Goal: Task Accomplishment & Management: Use online tool/utility

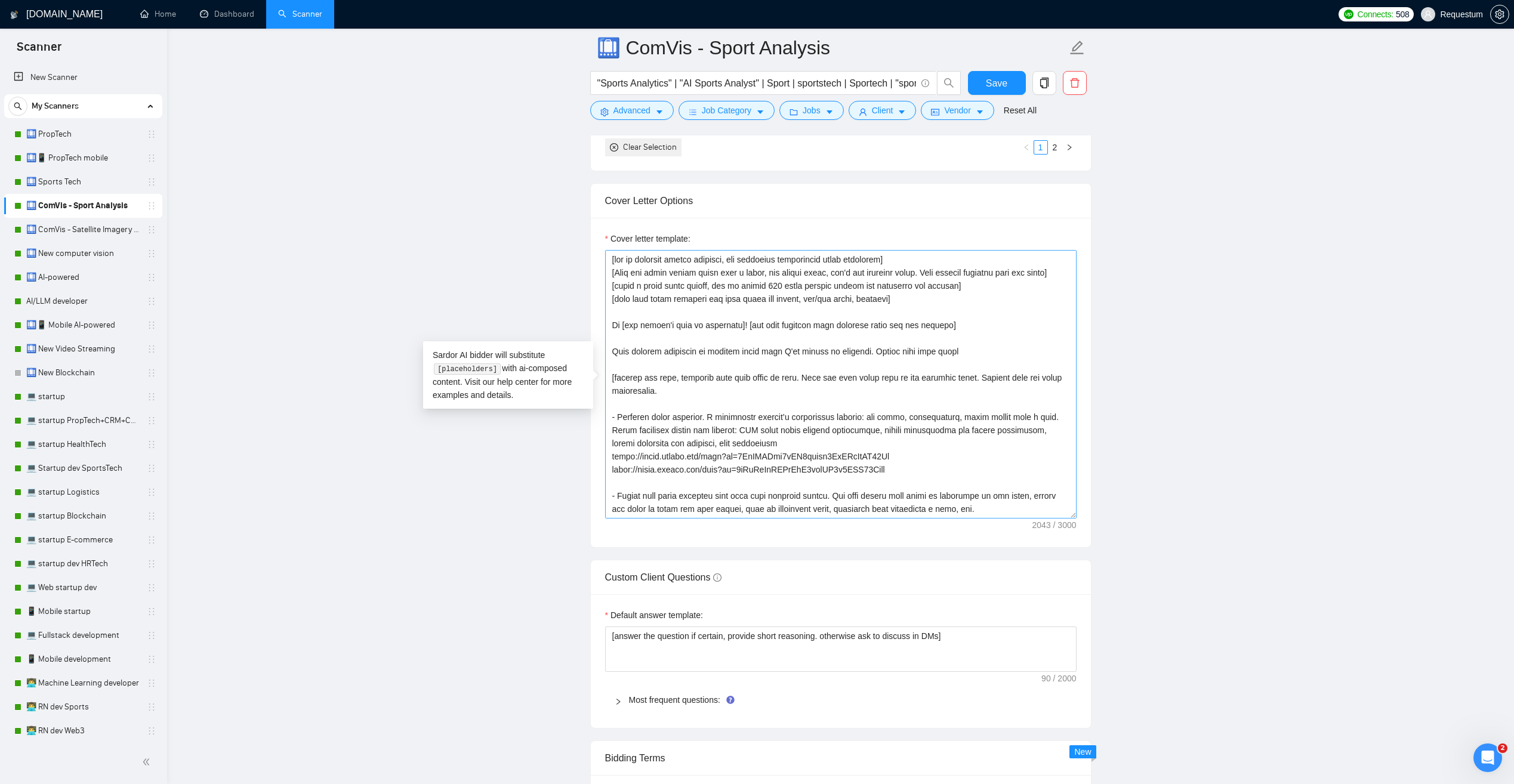
scroll to position [91, 0]
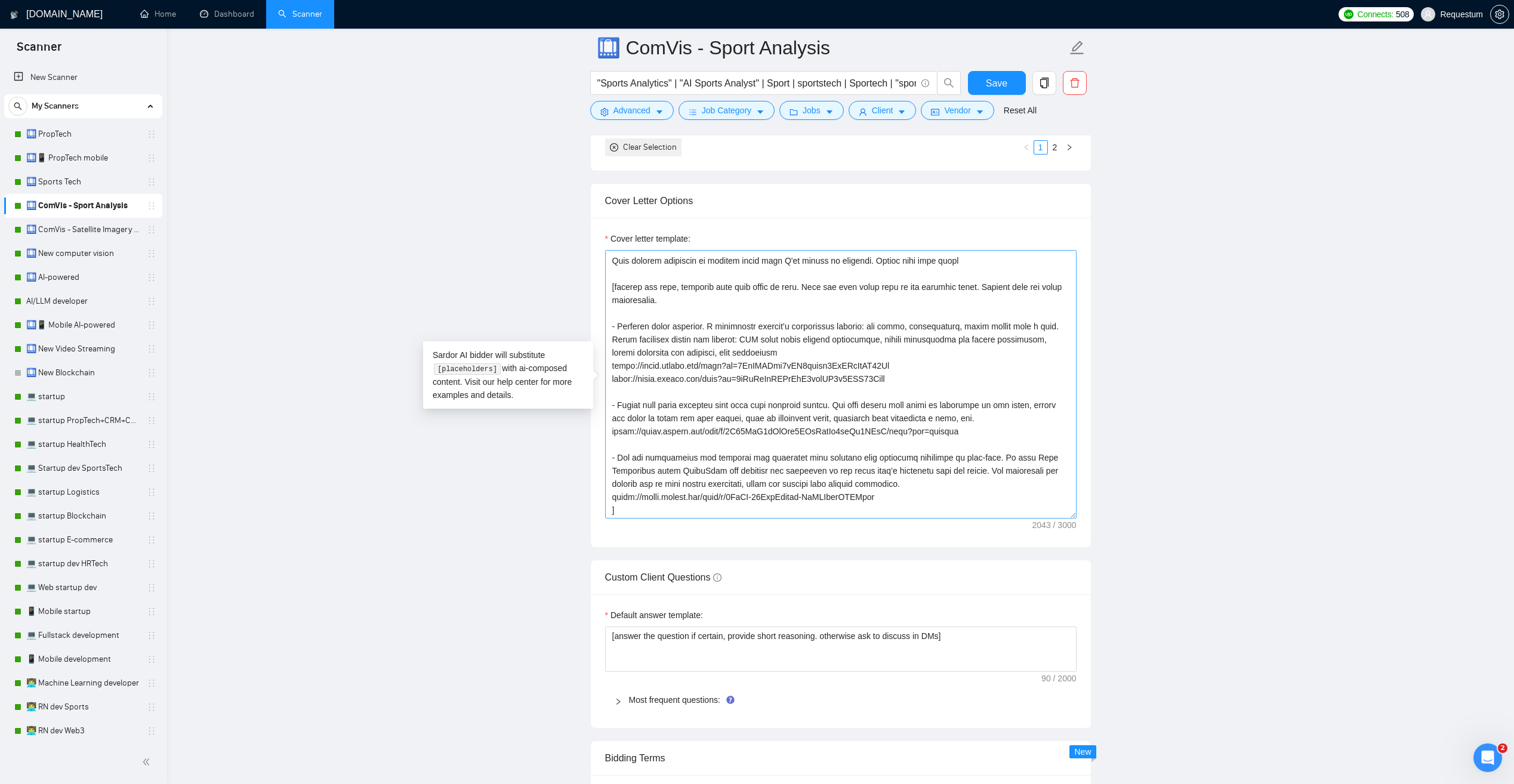
click at [764, 384] on textarea "Cover letter template:" at bounding box center [841, 384] width 471 height 268
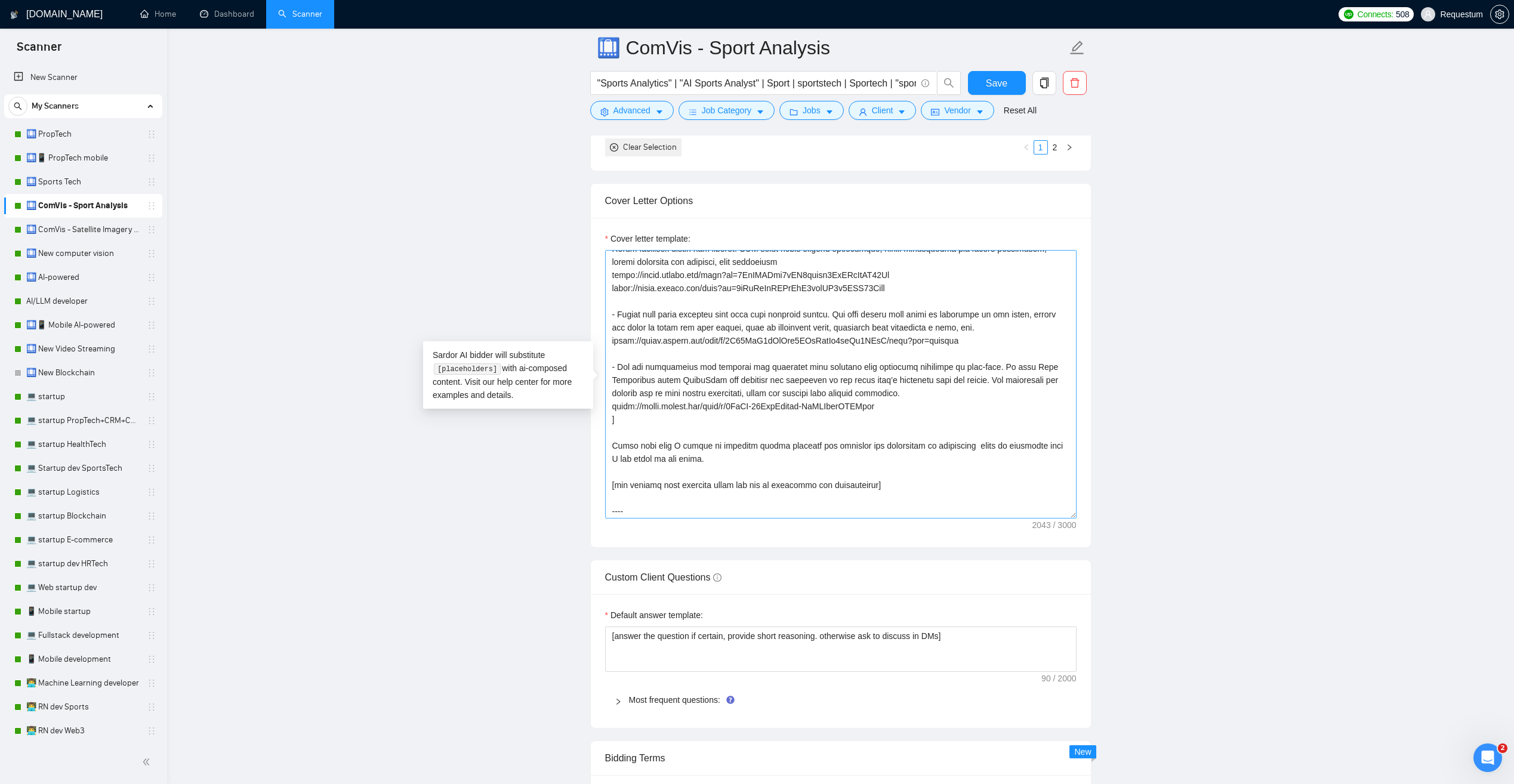
scroll to position [210, 0]
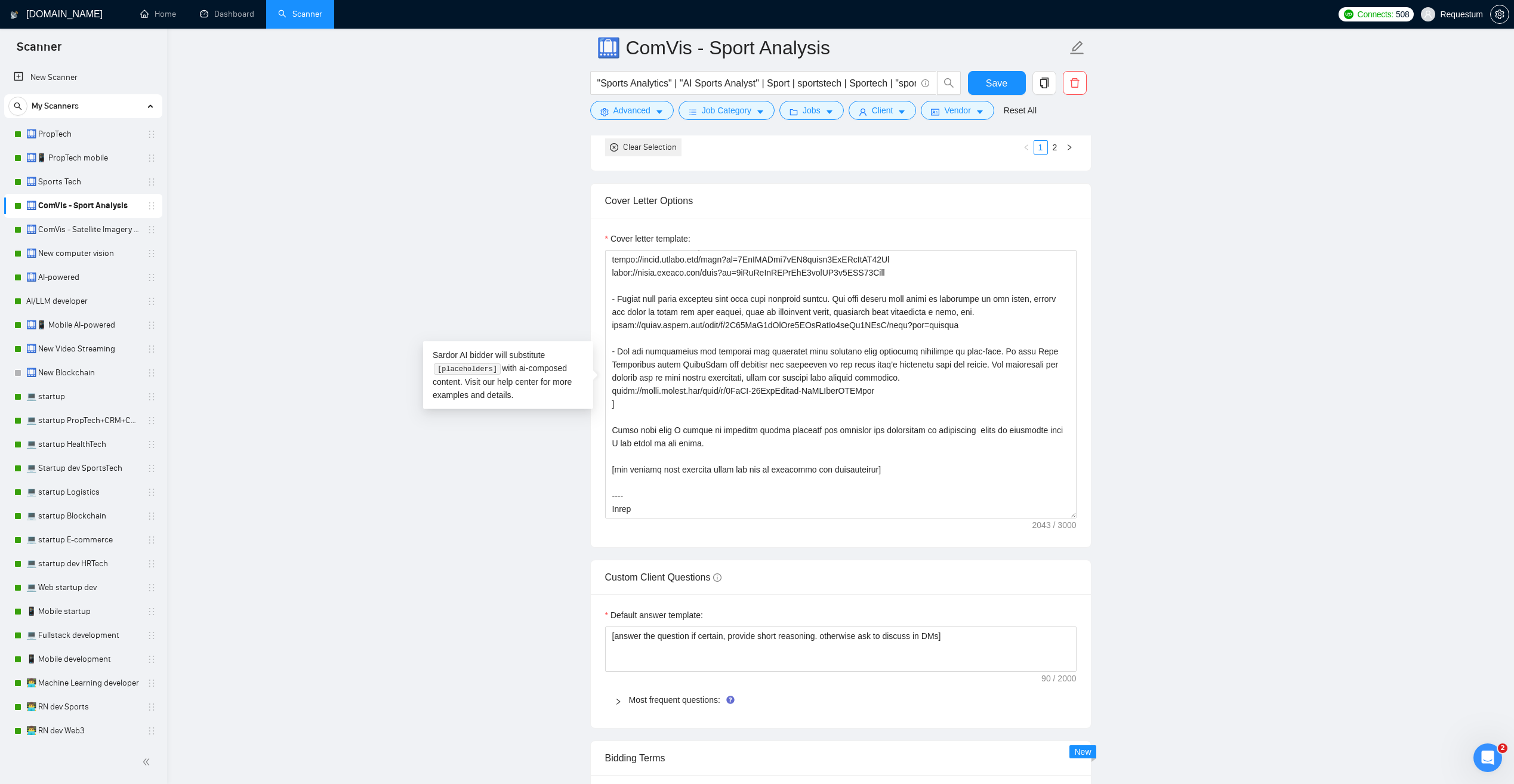
drag, startPoint x: 866, startPoint y: 390, endPoint x: 603, endPoint y: 388, distance: 263.0
click at [603, 388] on div "Cover letter template:" at bounding box center [841, 383] width 500 height 330
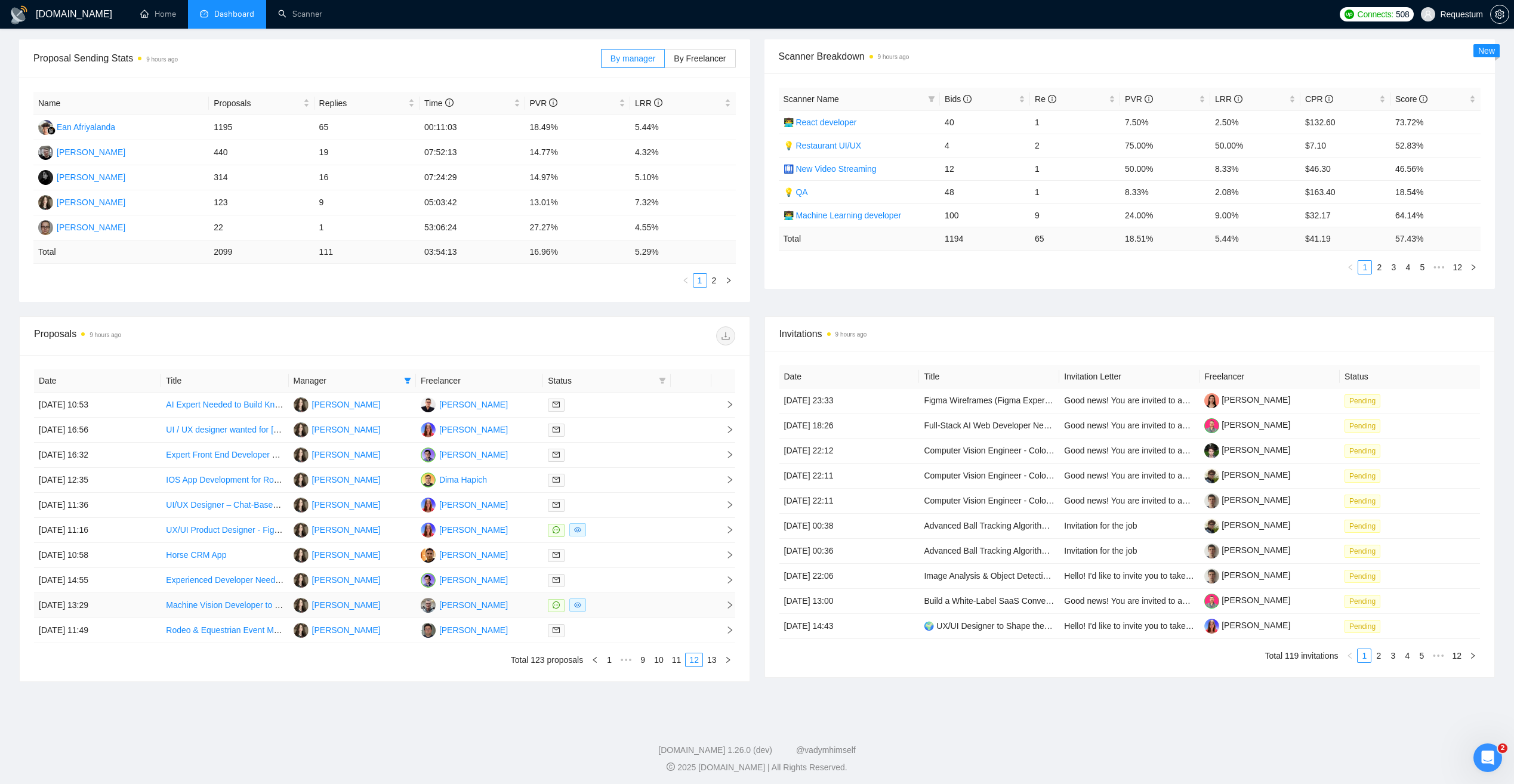
click at [644, 602] on div at bounding box center [607, 605] width 118 height 14
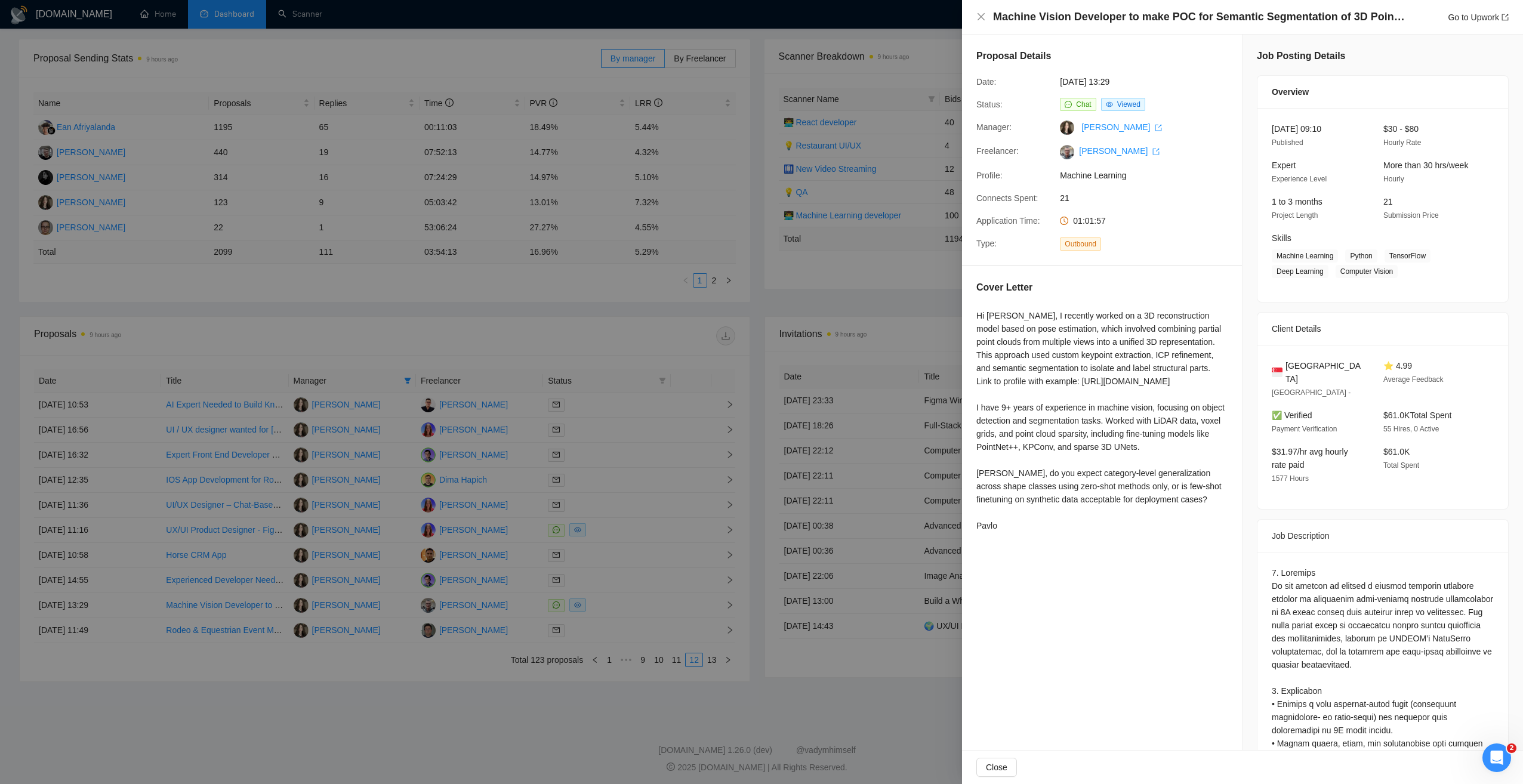
click at [820, 677] on div at bounding box center [761, 392] width 1523 height 784
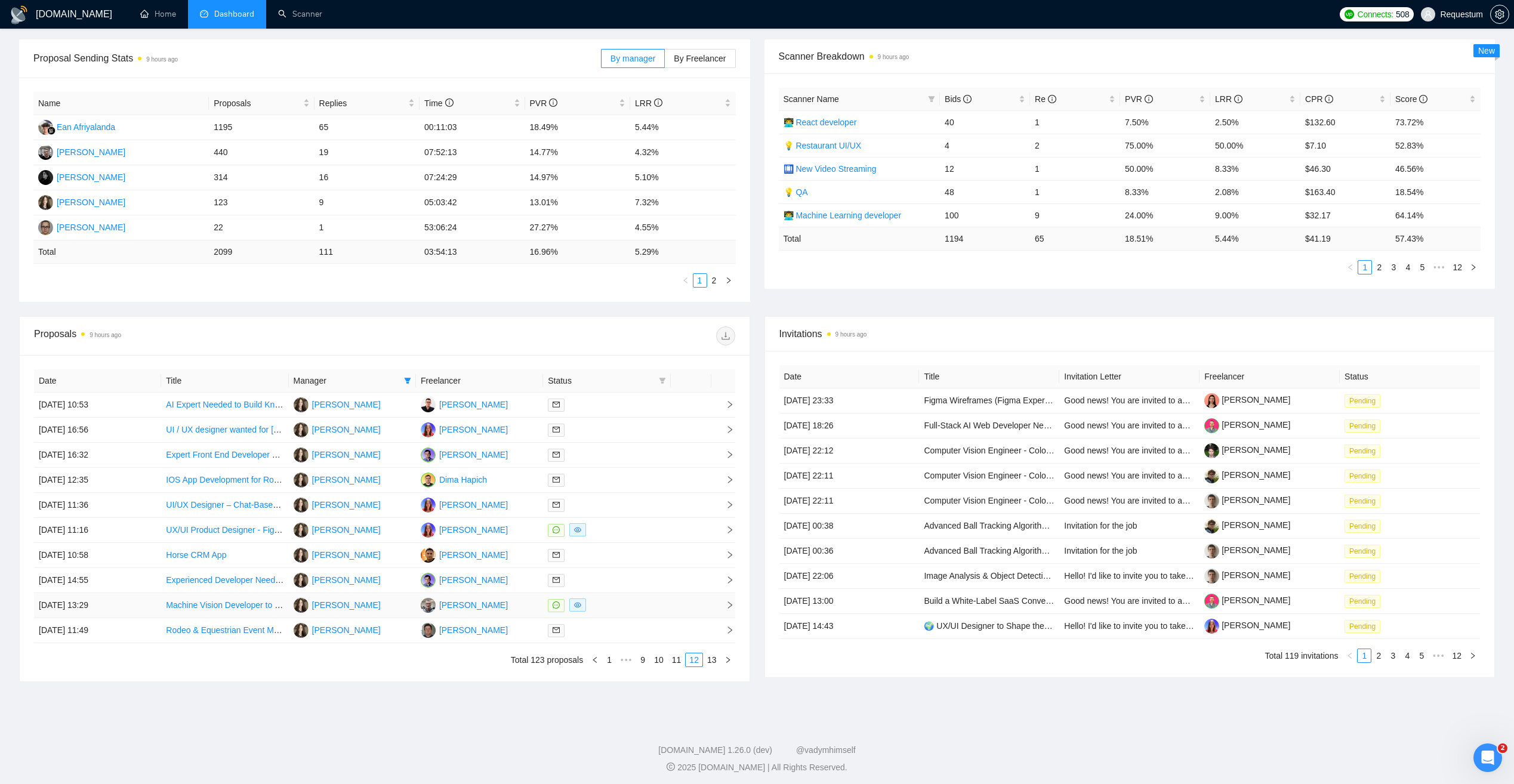
click at [633, 601] on div at bounding box center [607, 605] width 118 height 14
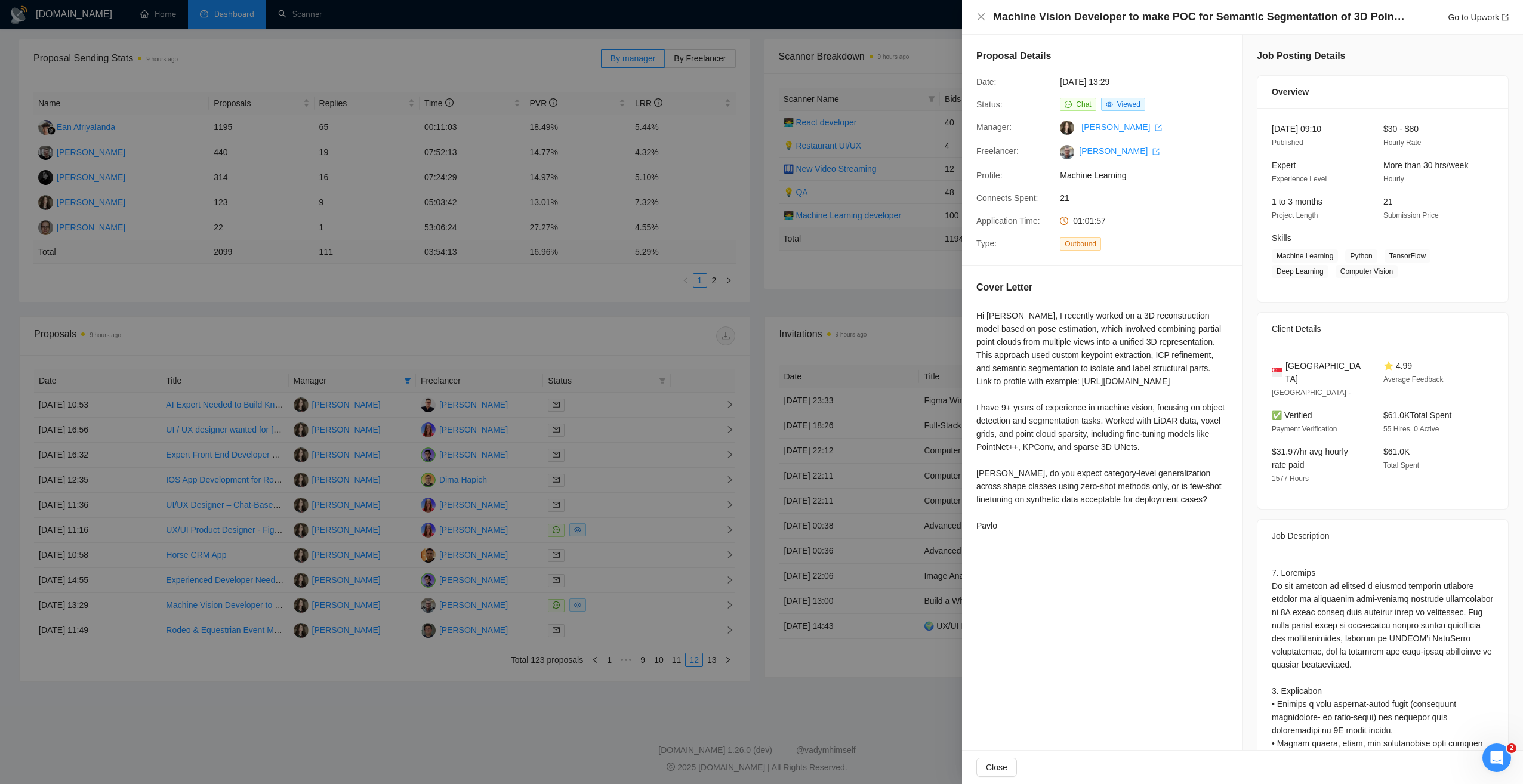
click at [485, 692] on div at bounding box center [761, 392] width 1523 height 784
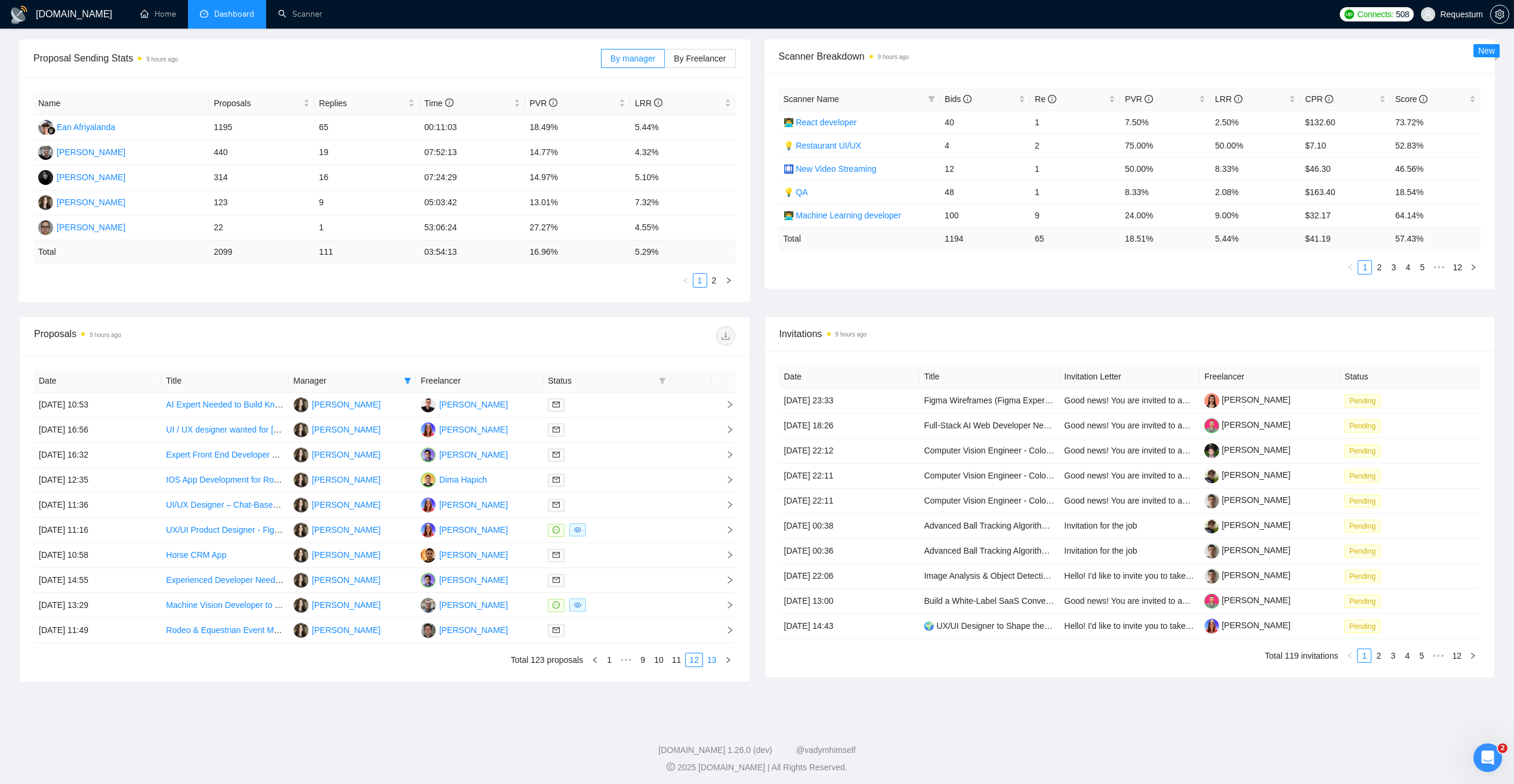
click at [707, 659] on link "13" at bounding box center [712, 660] width 17 height 13
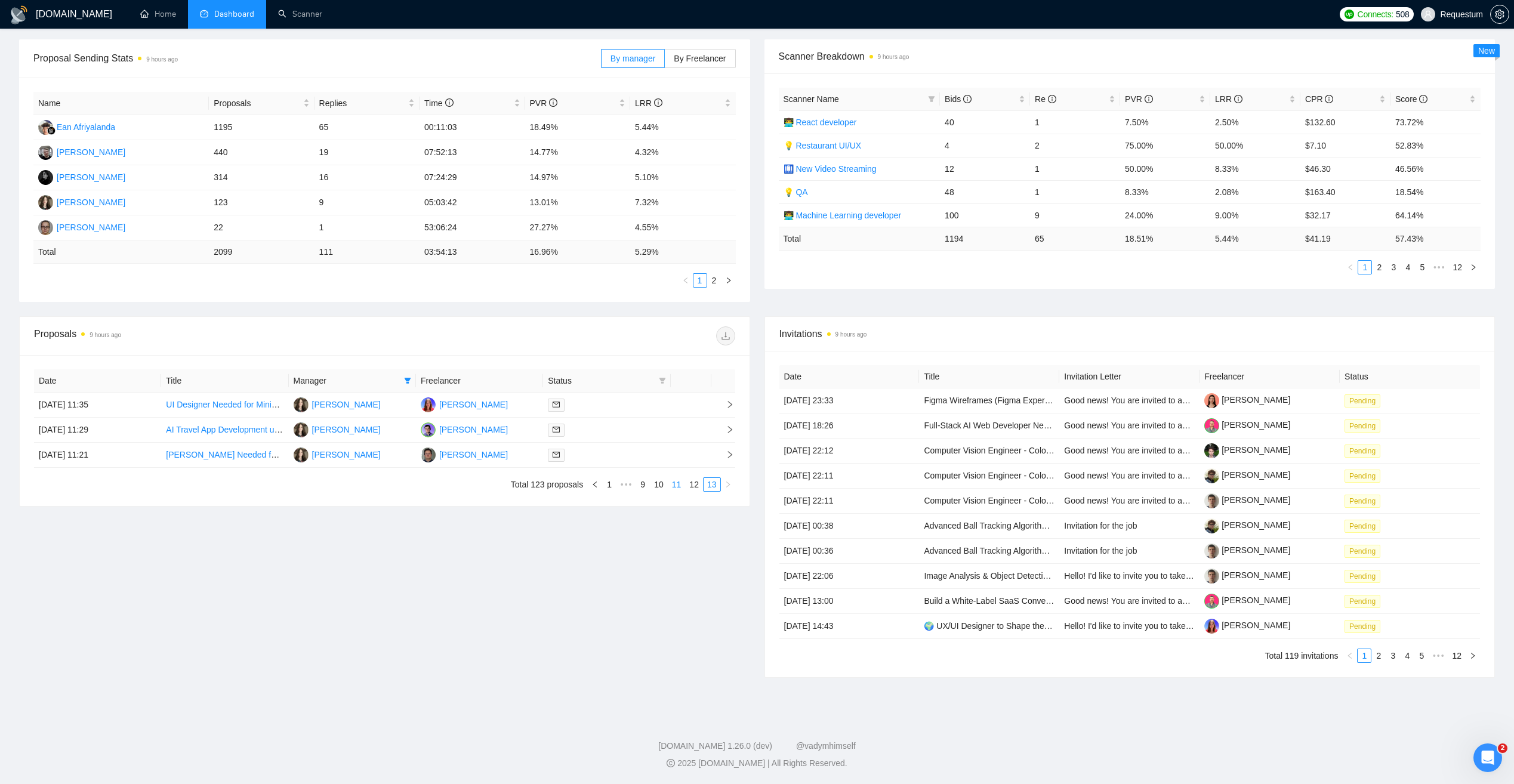
click at [678, 487] on link "11" at bounding box center [677, 484] width 17 height 13
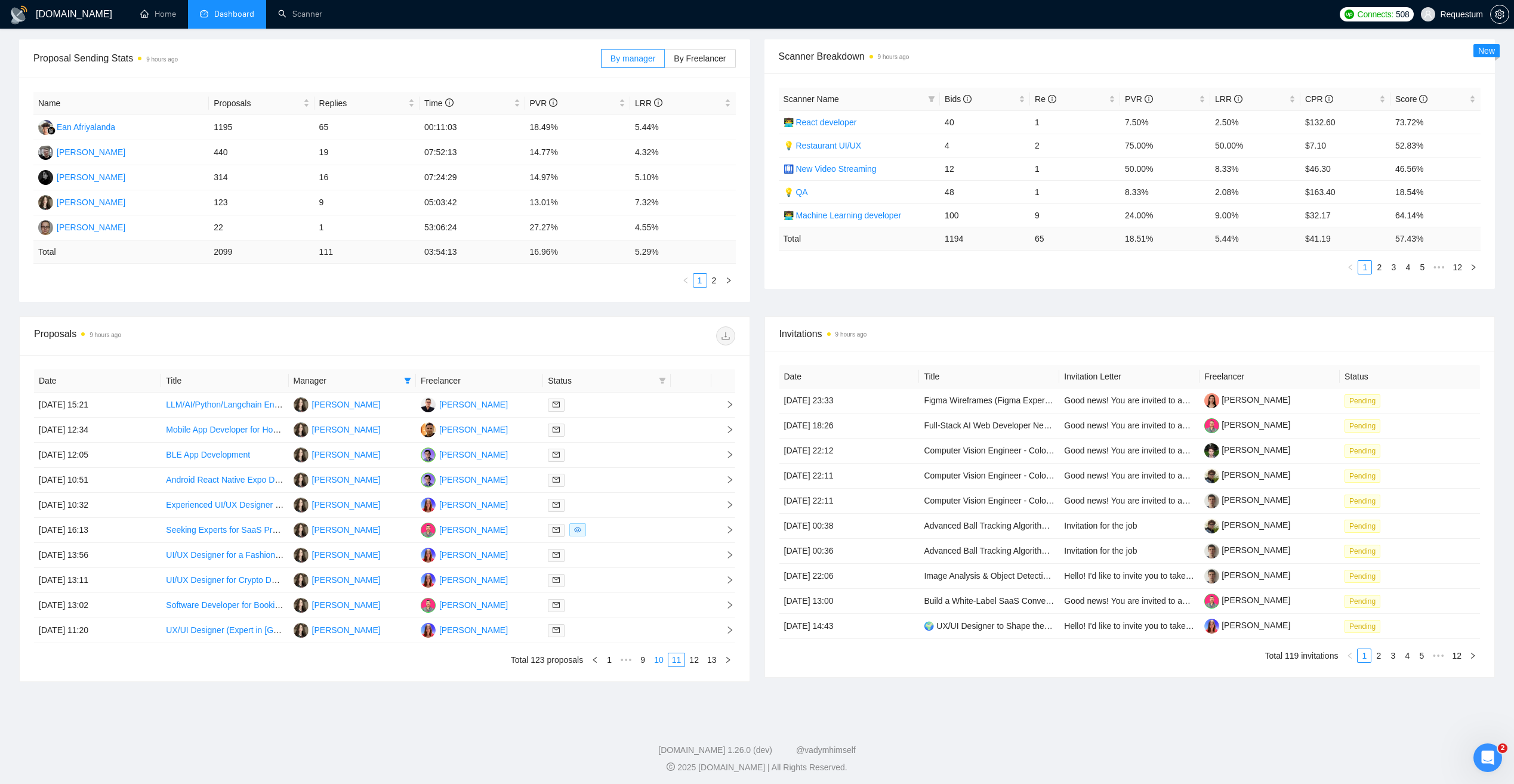
click at [664, 658] on link "10" at bounding box center [658, 660] width 17 height 13
click at [644, 660] on link "9" at bounding box center [642, 660] width 13 height 13
click at [622, 457] on div at bounding box center [607, 454] width 118 height 14
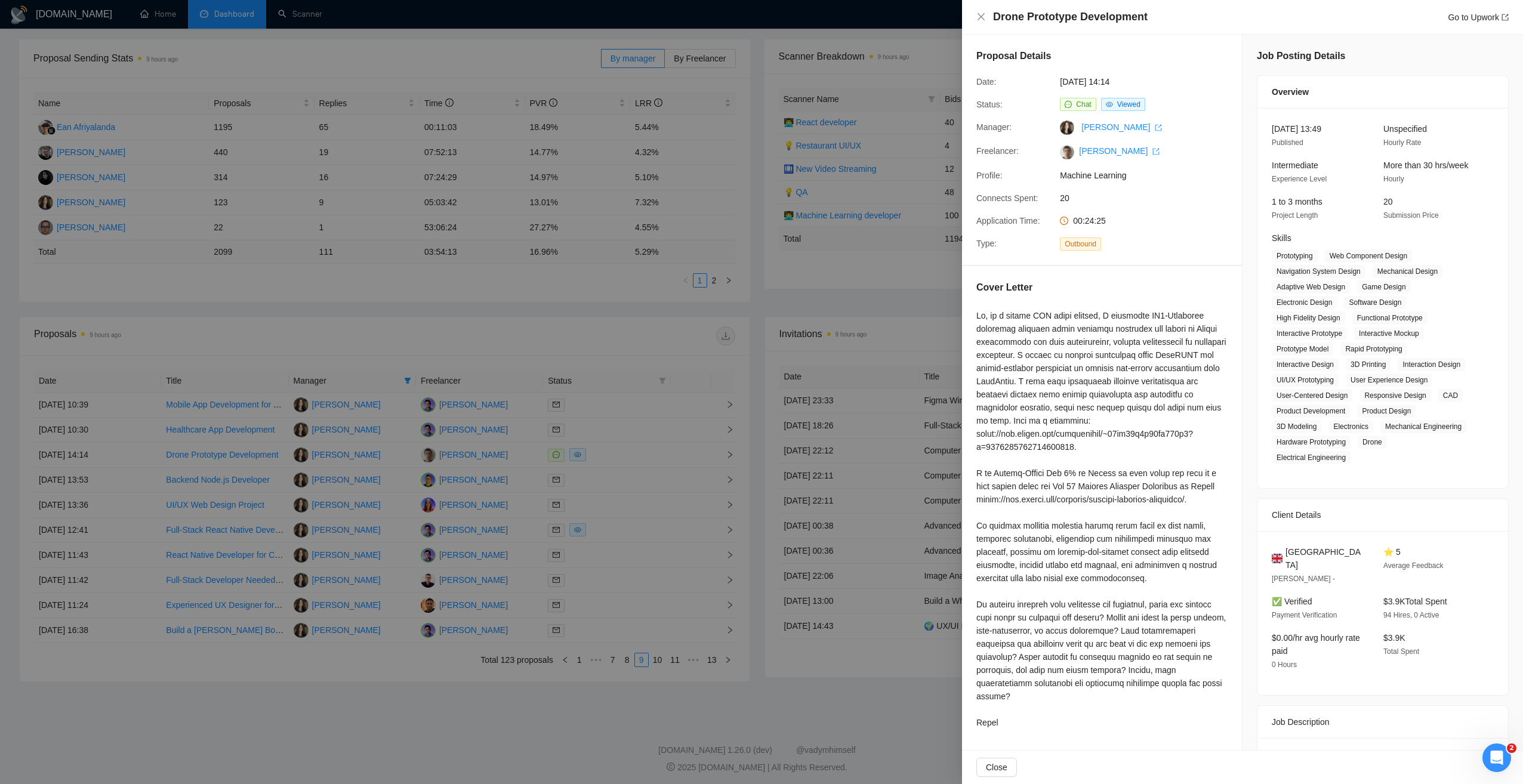
click at [533, 701] on div at bounding box center [761, 392] width 1523 height 784
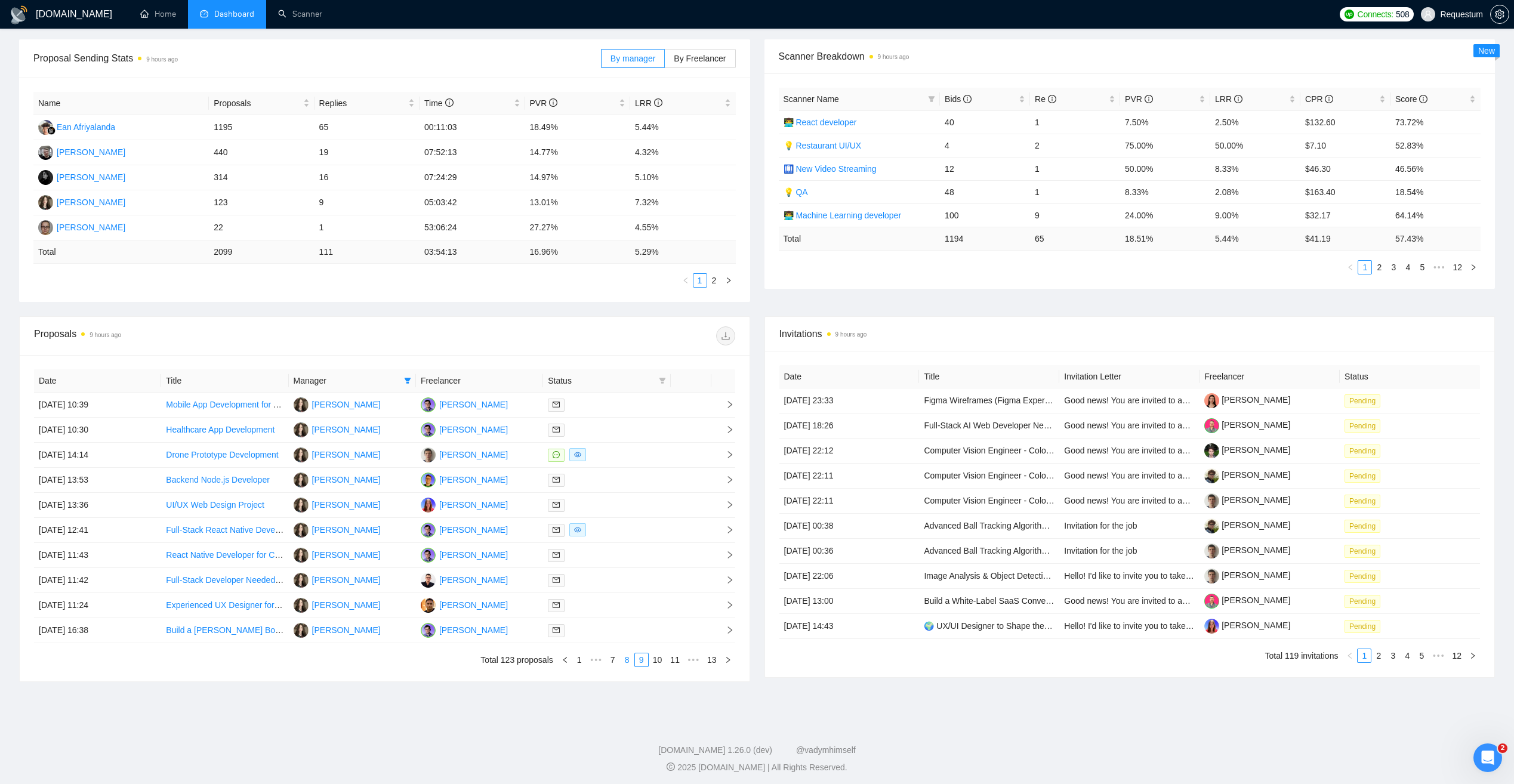
click at [630, 661] on link "8" at bounding box center [627, 660] width 13 height 13
click at [633, 658] on link "7" at bounding box center [630, 660] width 13 height 13
click at [638, 658] on link "6" at bounding box center [634, 660] width 13 height 13
drag, startPoint x: 649, startPoint y: 650, endPoint x: 638, endPoint y: 654, distance: 11.7
click at [640, 654] on div "Date Title Manager Freelancer Status 25 Jun, 2025 14:27 Full Stack Developer wi…" at bounding box center [384, 518] width 701 height 298
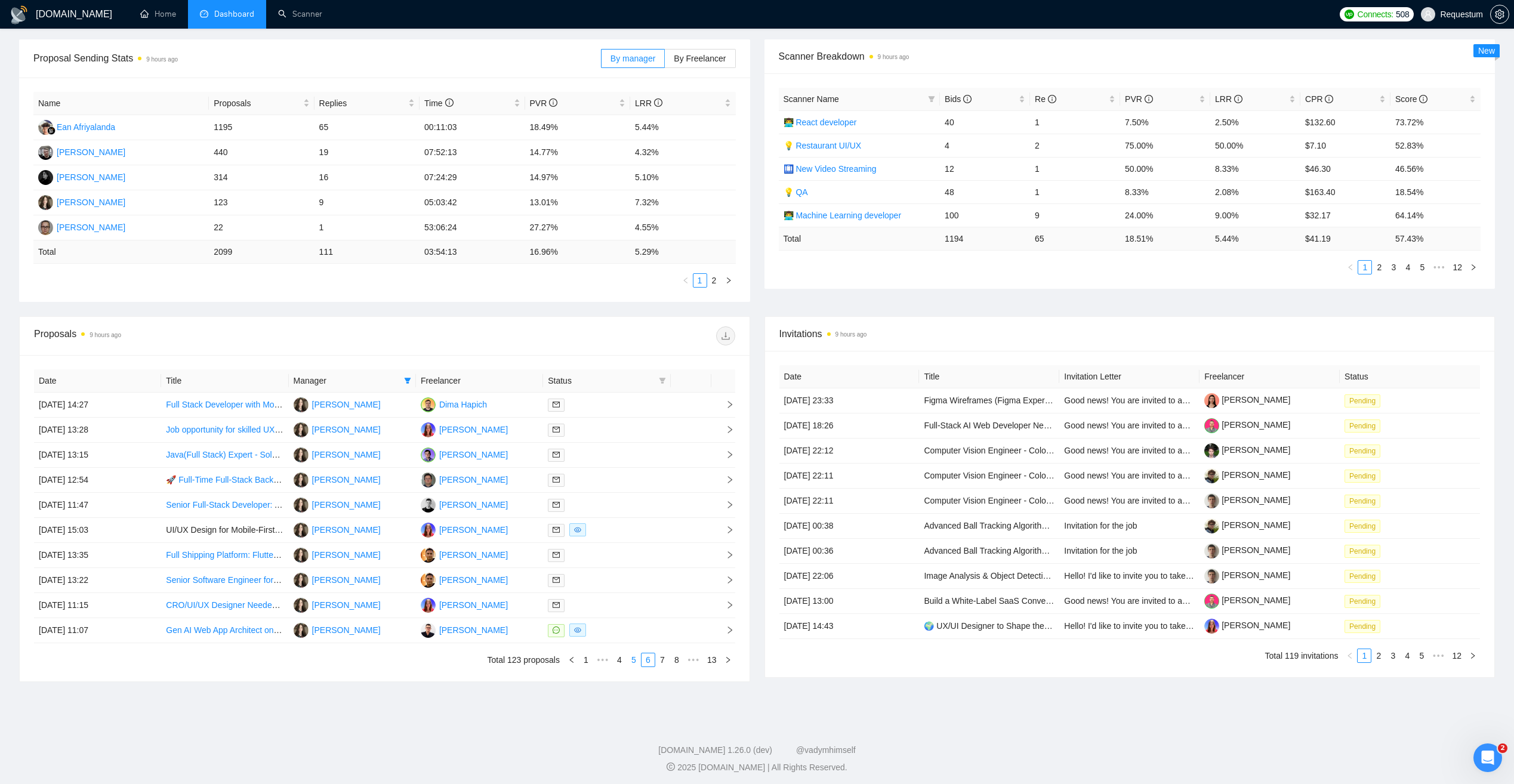
click at [636, 658] on link "5" at bounding box center [634, 660] width 13 height 13
click at [642, 554] on div at bounding box center [607, 555] width 118 height 14
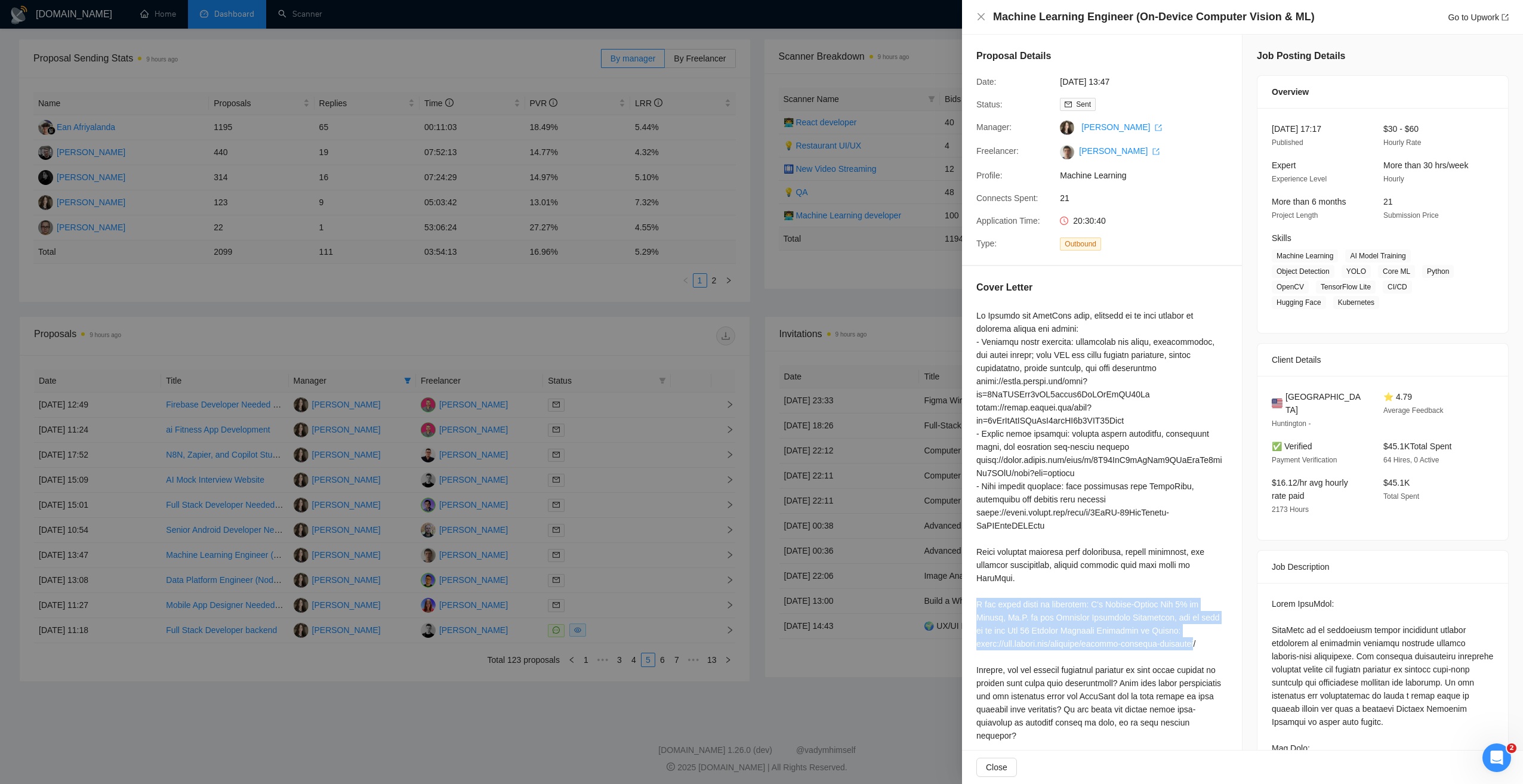
drag, startPoint x: 976, startPoint y: 591, endPoint x: 1216, endPoint y: 633, distance: 243.6
click at [1216, 633] on div "Cover Letter" at bounding box center [1102, 526] width 280 height 521
copy div "A few words about my expertise: I'm Expert-Vetted Top 1% on Upwork, Ph.D. at th…"
click at [599, 336] on div at bounding box center [761, 392] width 1523 height 784
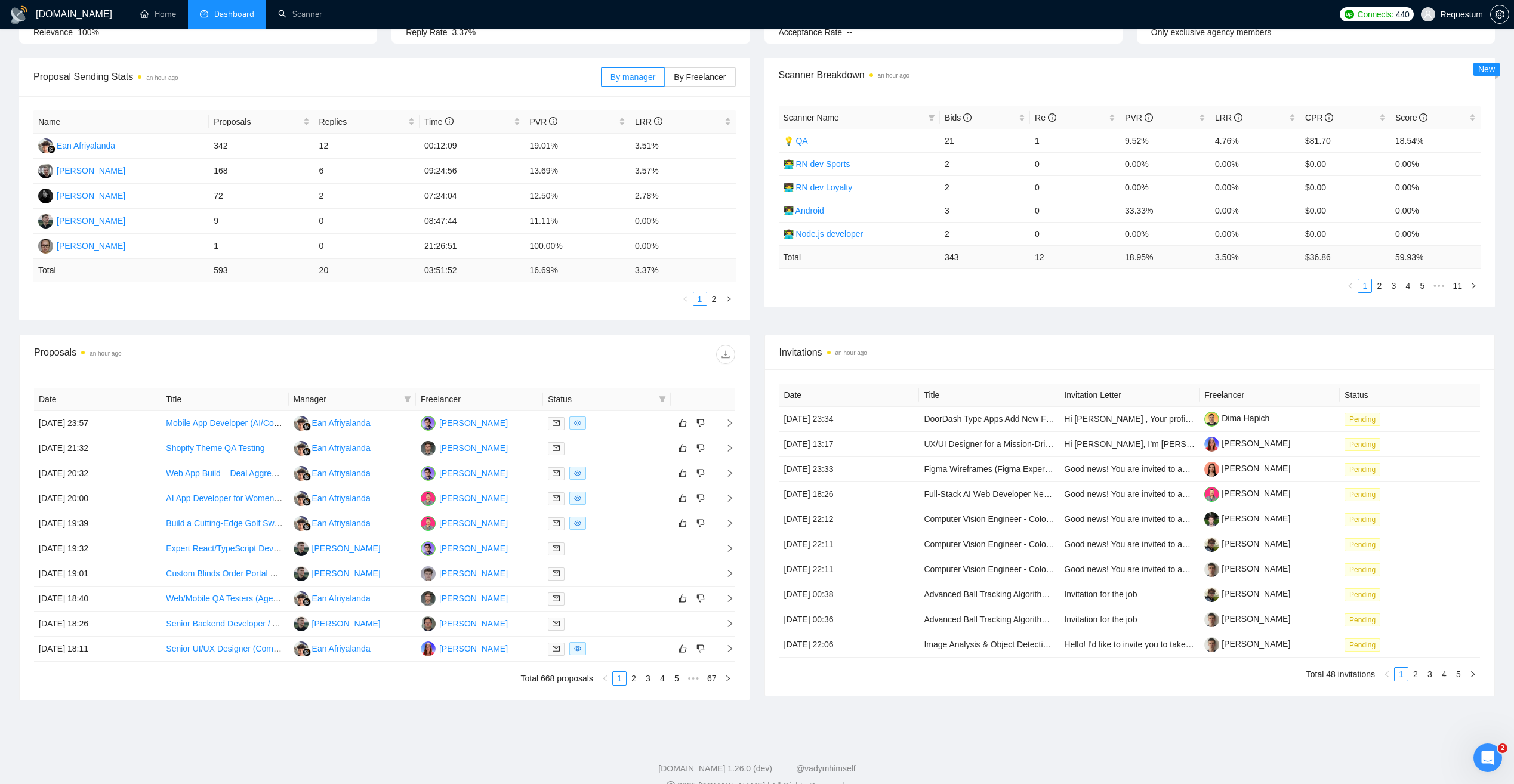
scroll to position [175, 0]
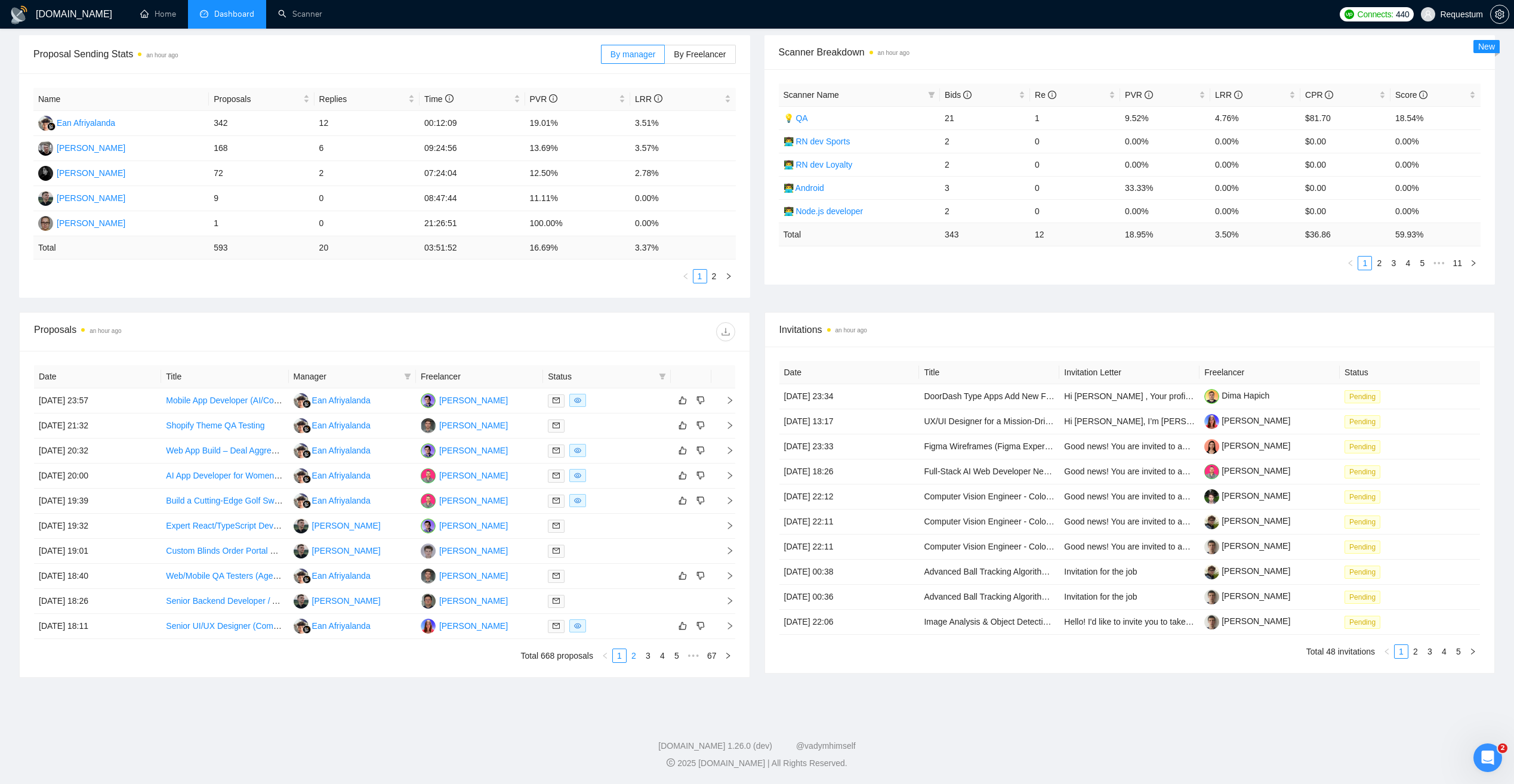
click at [638, 654] on link "2" at bounding box center [634, 656] width 13 height 13
click at [618, 657] on link "1" at bounding box center [619, 656] width 13 height 13
